Goal: Task Accomplishment & Management: Use online tool/utility

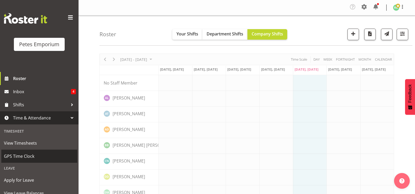
click at [26, 159] on span "GPS Time Clock" at bounding box center [39, 156] width 71 height 8
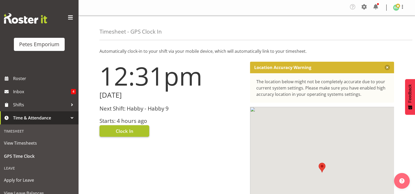
click at [126, 132] on span "Clock In" at bounding box center [125, 130] width 18 height 7
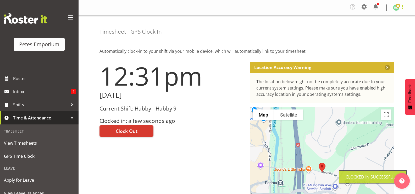
click at [401, 8] on span at bounding box center [402, 7] width 6 height 6
click at [382, 27] on link "Log Out" at bounding box center [380, 28] width 50 height 9
